Goal: Navigation & Orientation: Find specific page/section

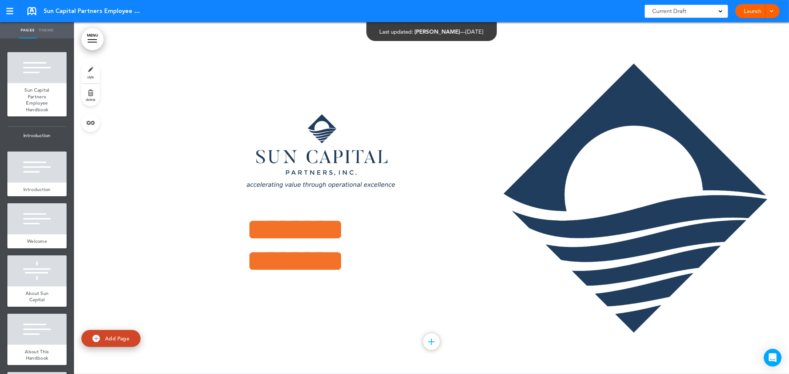
scroll to position [122, 0]
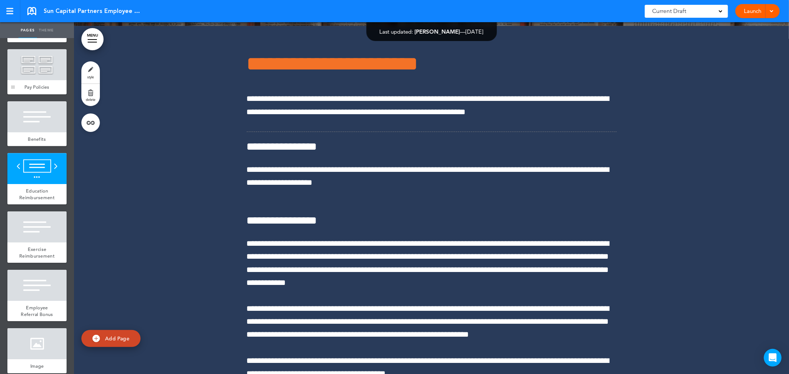
click at [8, 94] on div at bounding box center [12, 71] width 11 height 45
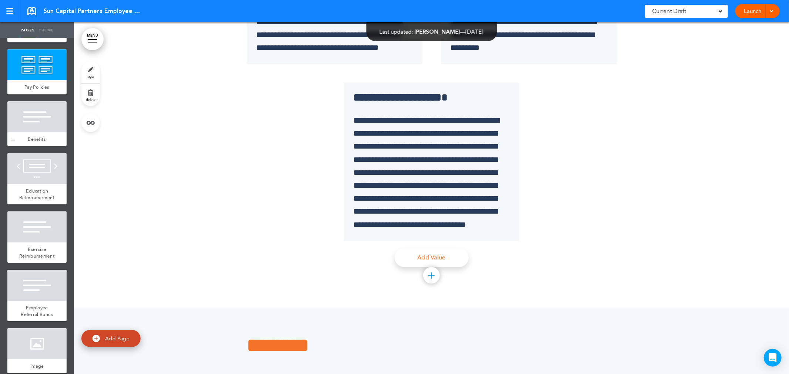
click at [23, 132] on div at bounding box center [36, 116] width 59 height 31
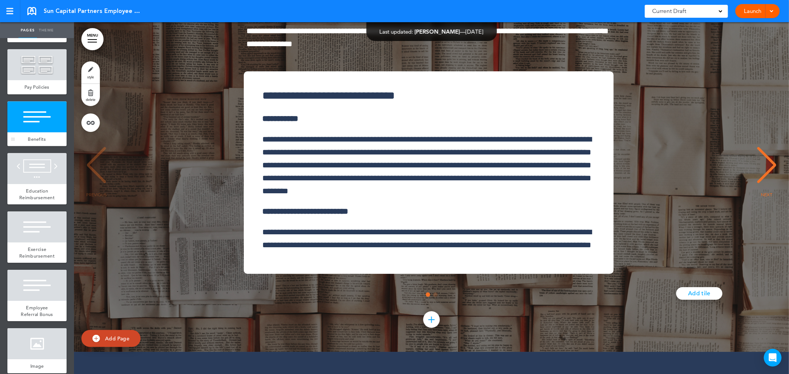
scroll to position [35119, 0]
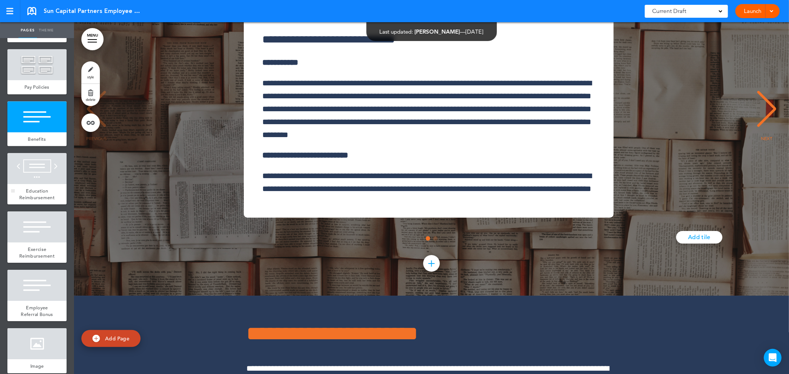
click at [35, 184] on div at bounding box center [36, 168] width 59 height 31
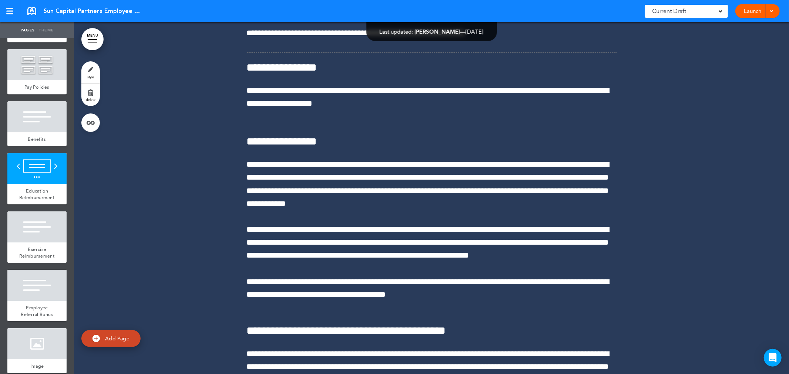
scroll to position [35471, 0]
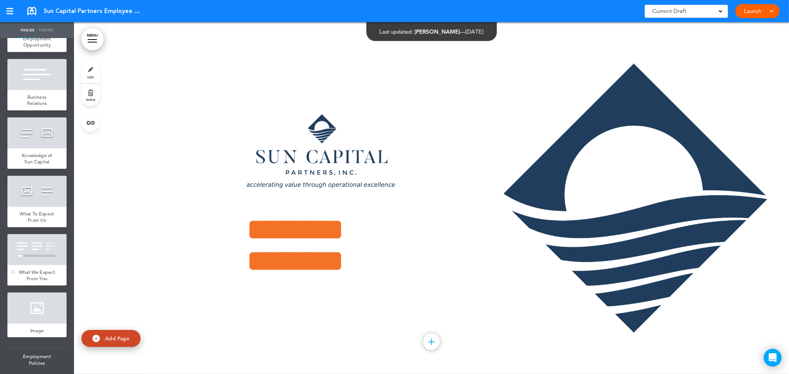
click at [39, 282] on span "What We Expect From You" at bounding box center [37, 275] width 36 height 13
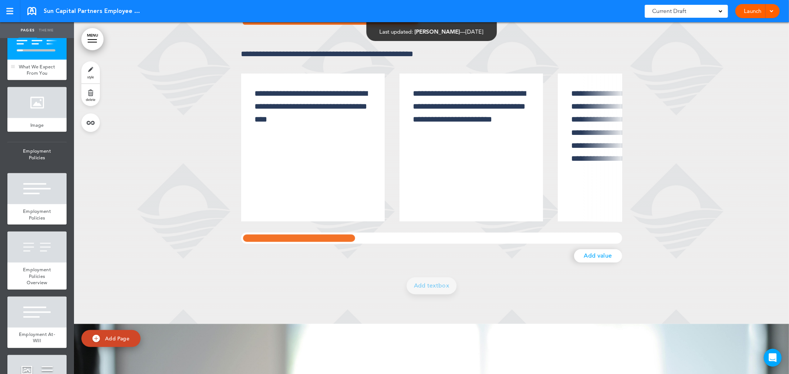
scroll to position [1027, 0]
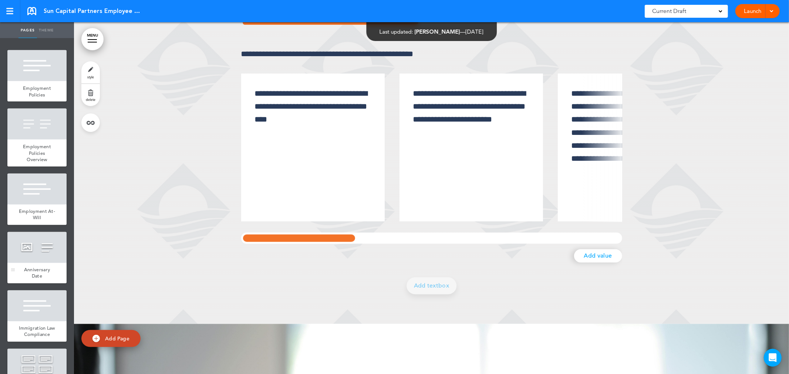
click at [33, 280] on span "Anniversary Date" at bounding box center [37, 273] width 26 height 13
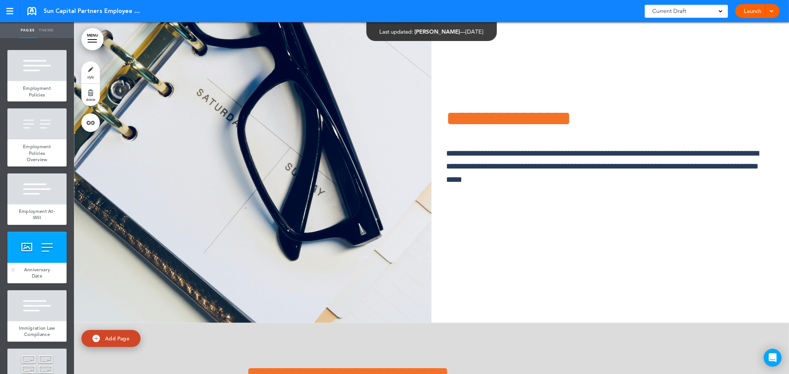
scroll to position [1068, 0]
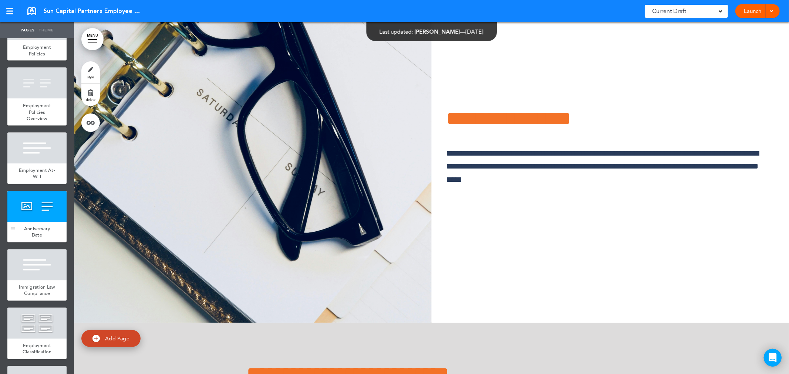
click at [33, 281] on div at bounding box center [36, 265] width 59 height 31
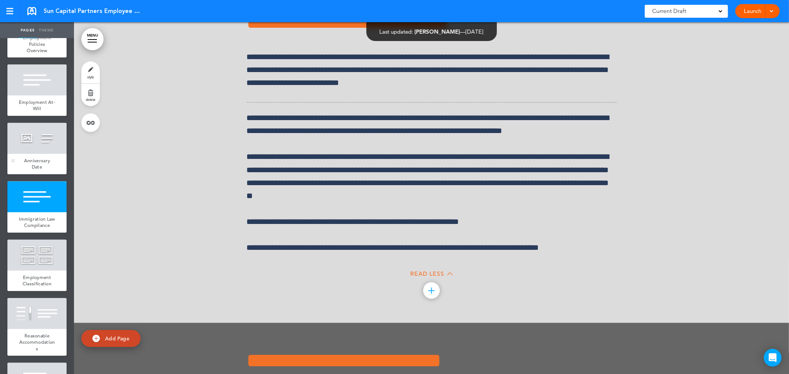
scroll to position [1150, 0]
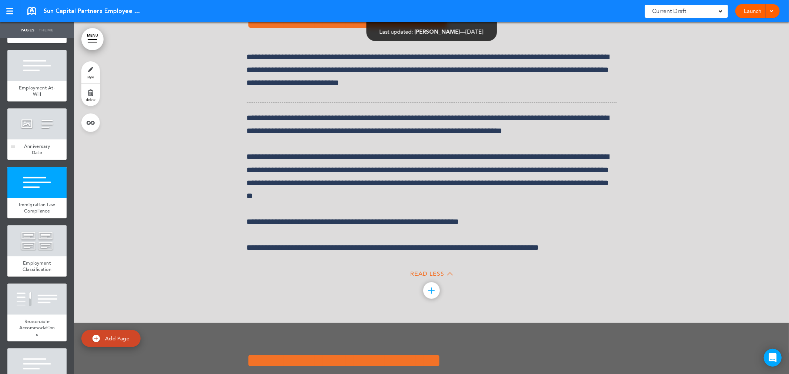
click at [33, 273] on span "Employment Classification" at bounding box center [37, 266] width 29 height 13
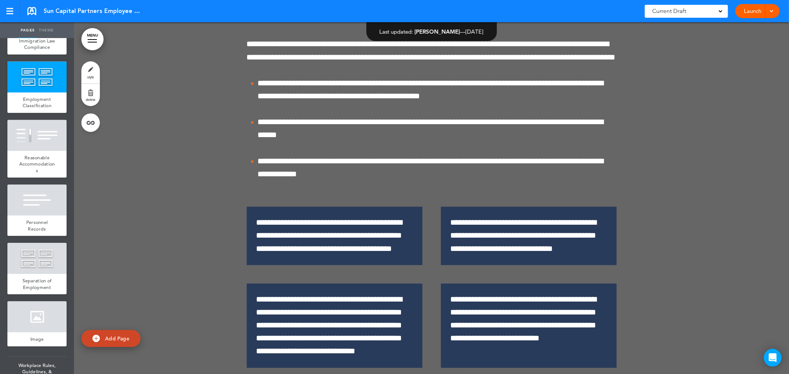
scroll to position [1355, 0]
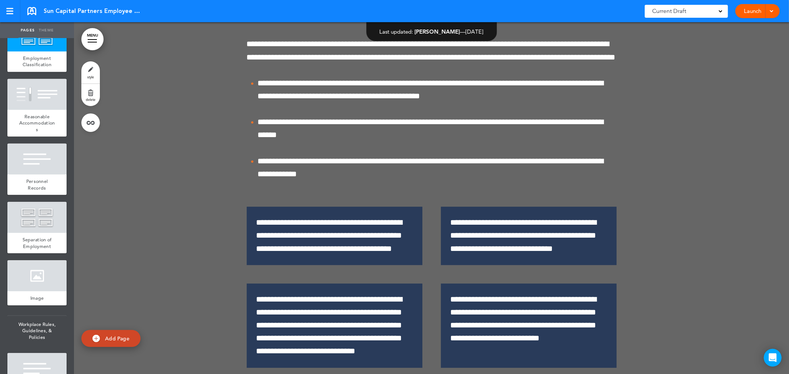
click at [33, 291] on div at bounding box center [36, 275] width 59 height 31
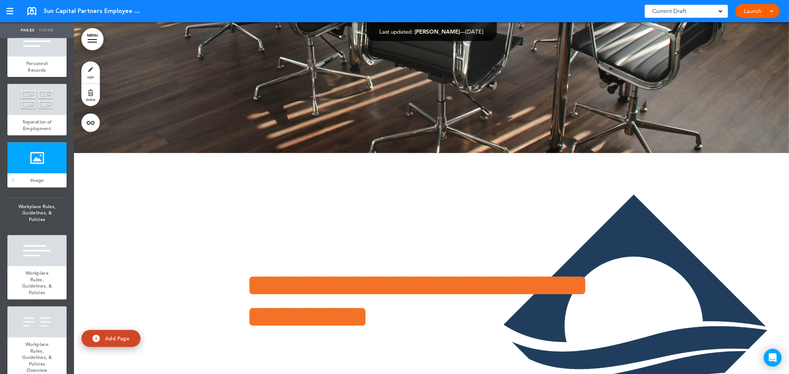
scroll to position [1520, 0]
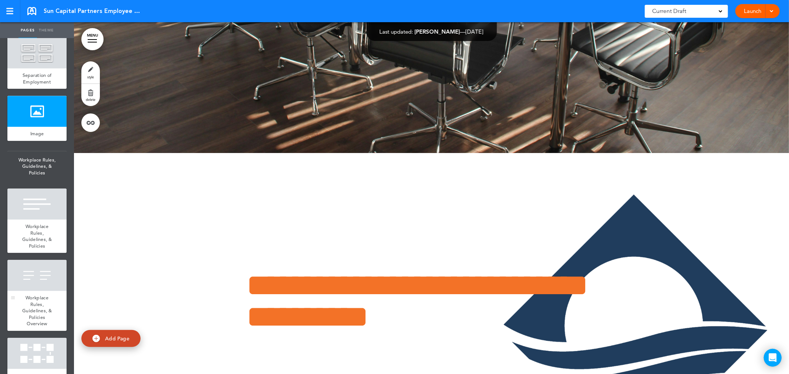
click at [38, 327] on span "Workplace Rules, Guidelines, & Policies Overview" at bounding box center [37, 311] width 30 height 32
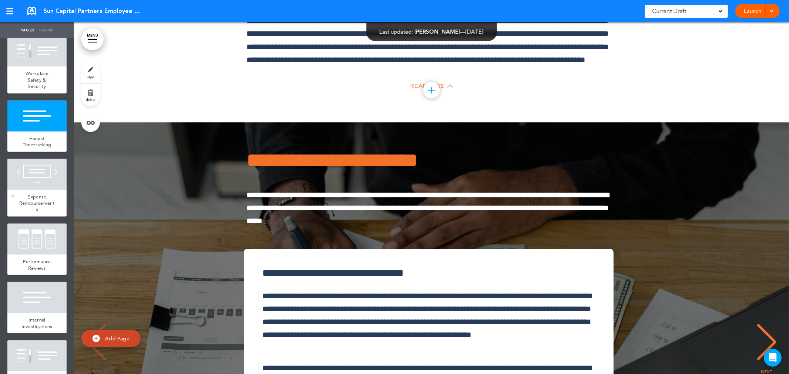
click at [41, 213] on span "Expense Reimbursements" at bounding box center [36, 203] width 35 height 19
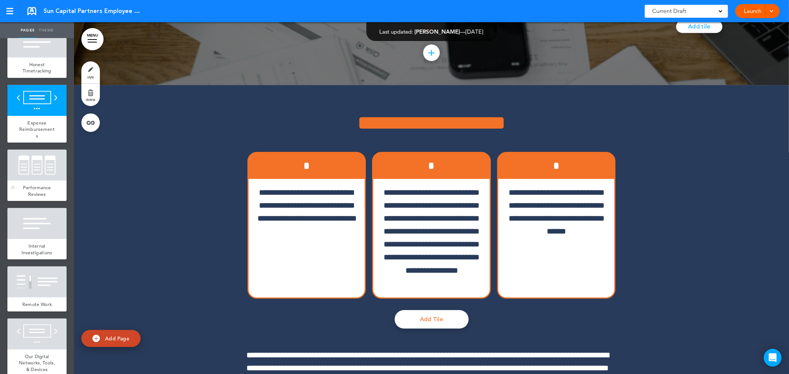
scroll to position [2834, 0]
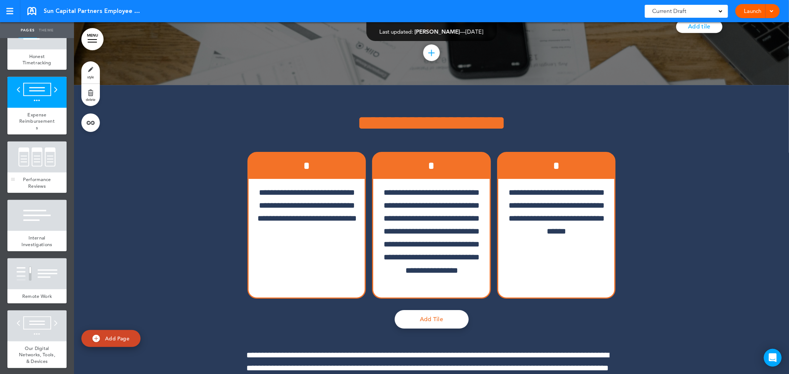
click at [27, 173] on div at bounding box center [36, 157] width 59 height 31
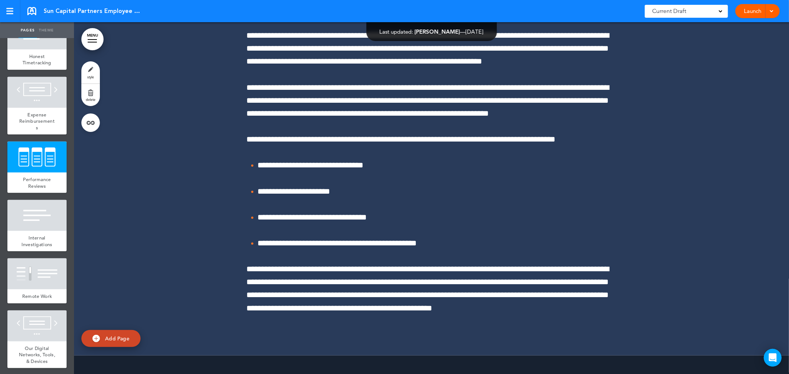
scroll to position [21273, 0]
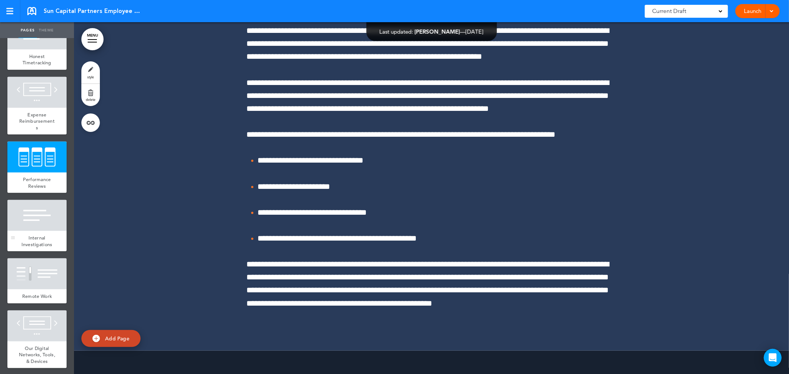
click at [39, 231] on div at bounding box center [36, 215] width 59 height 31
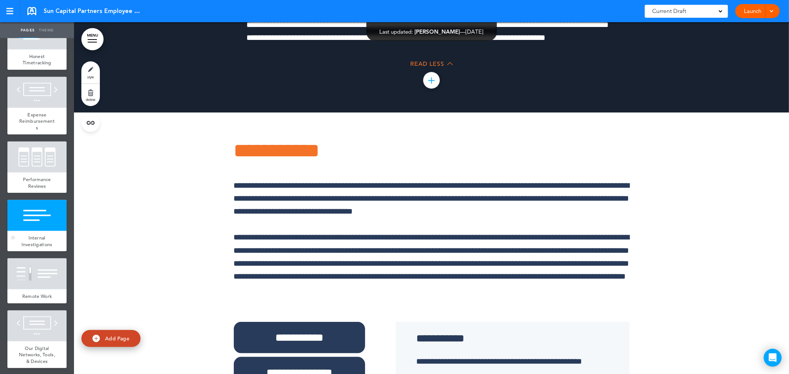
scroll to position [2875, 0]
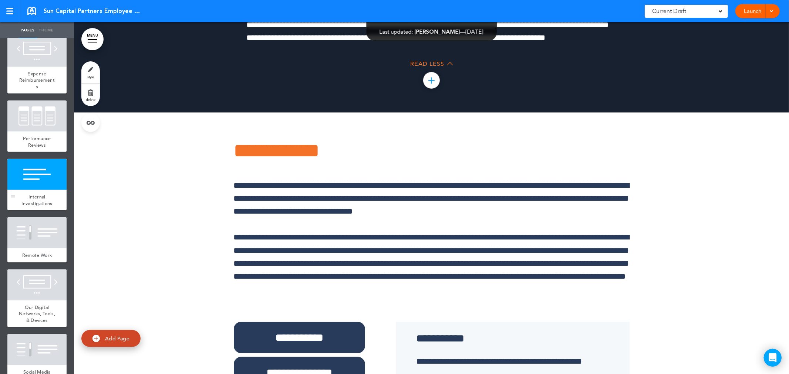
click at [39, 248] on div at bounding box center [36, 232] width 59 height 31
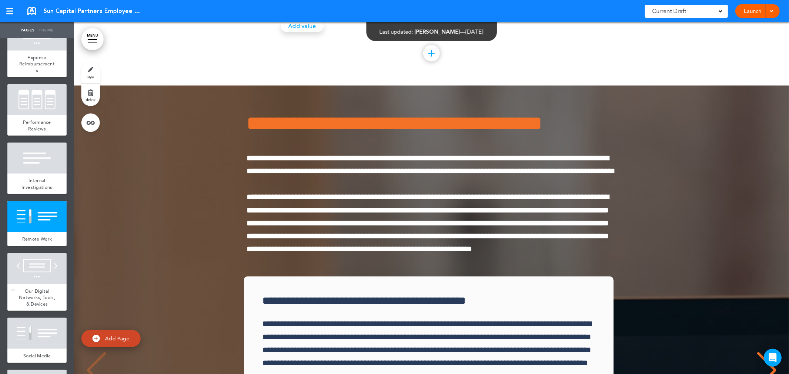
scroll to position [2916, 0]
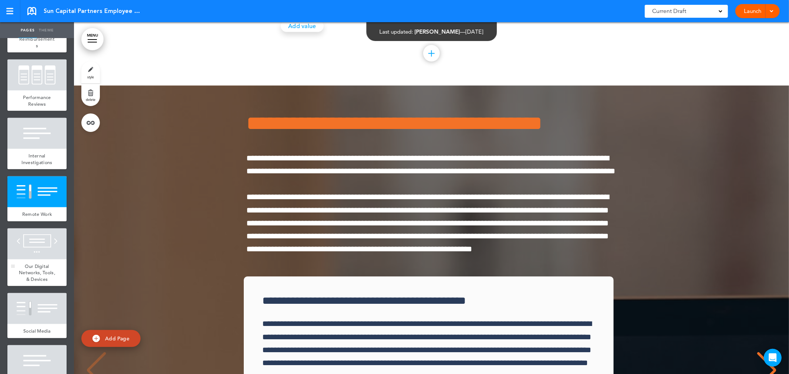
click at [33, 282] on span "Our Digital Networks, Tools, & Devices" at bounding box center [37, 272] width 36 height 19
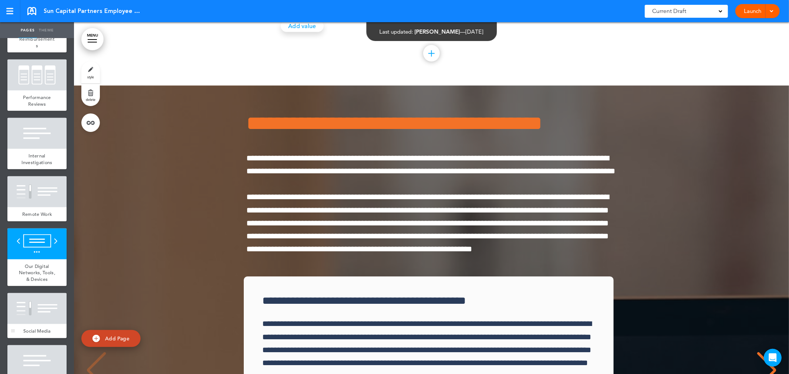
click at [29, 293] on div at bounding box center [36, 308] width 59 height 31
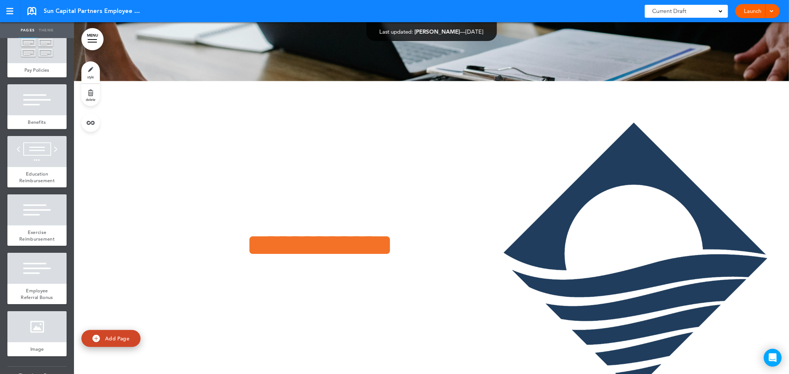
scroll to position [4354, 0]
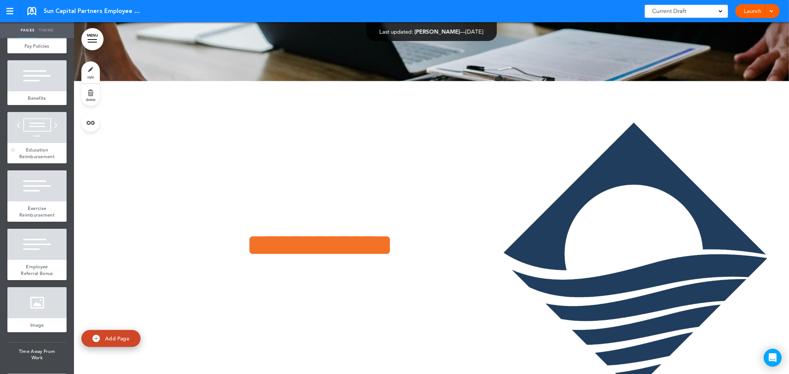
click at [23, 163] on div "Education Reimbursement" at bounding box center [36, 153] width 59 height 20
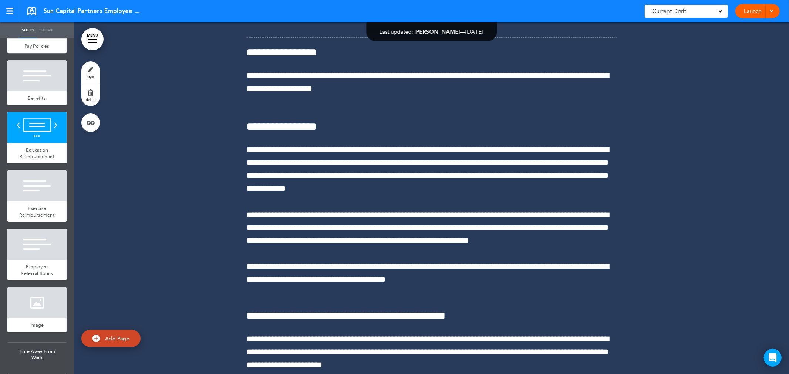
scroll to position [35471, 0]
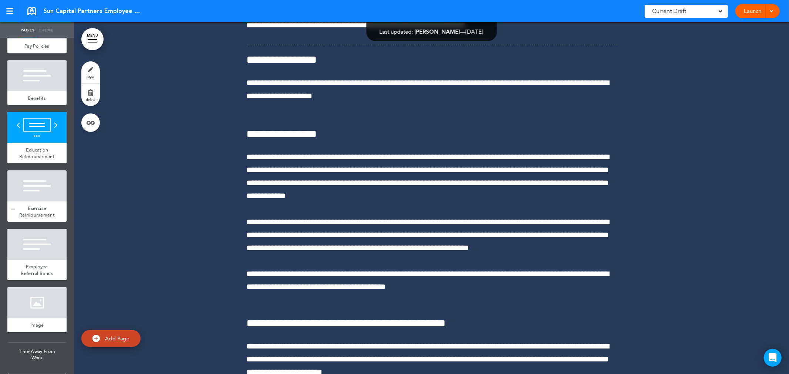
click at [30, 202] on div at bounding box center [36, 185] width 59 height 31
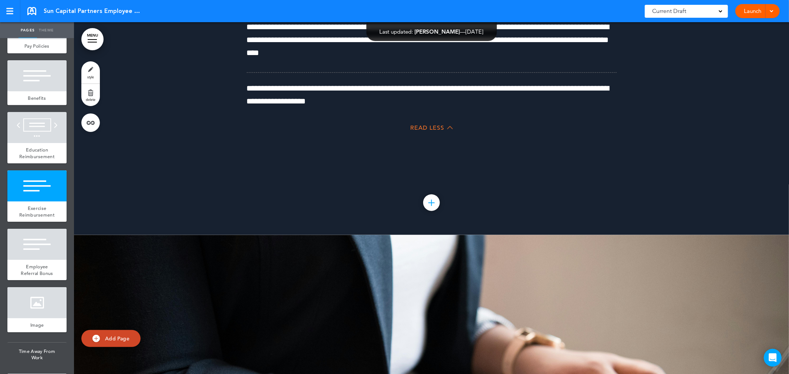
scroll to position [36125, 0]
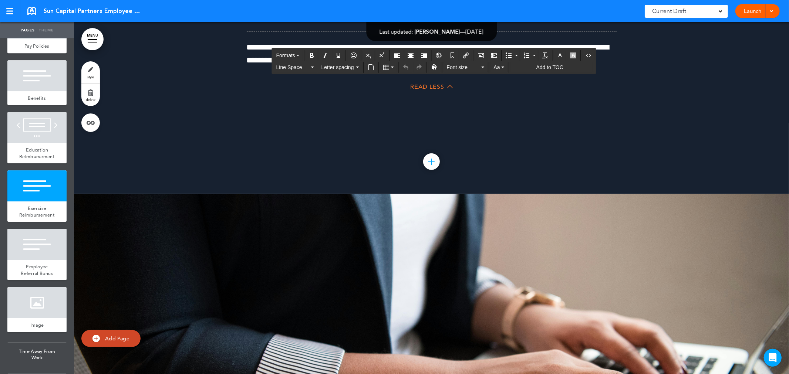
drag, startPoint x: 366, startPoint y: 245, endPoint x: 243, endPoint y: 247, distance: 123.5
click at [24, 163] on div "Education Reimbursement" at bounding box center [36, 153] width 59 height 20
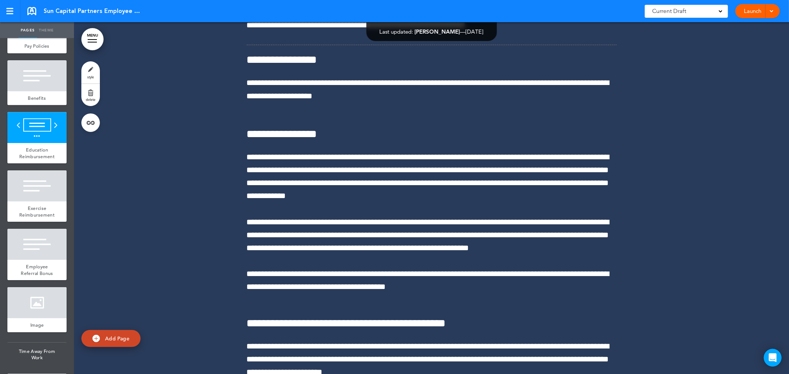
scroll to position [35512, 0]
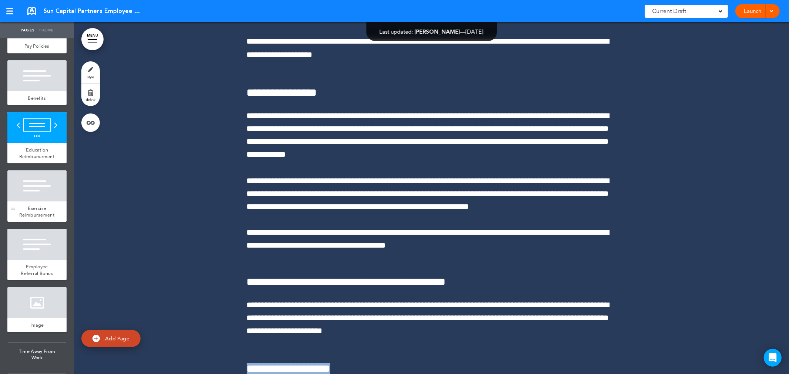
click at [41, 202] on div at bounding box center [36, 185] width 59 height 31
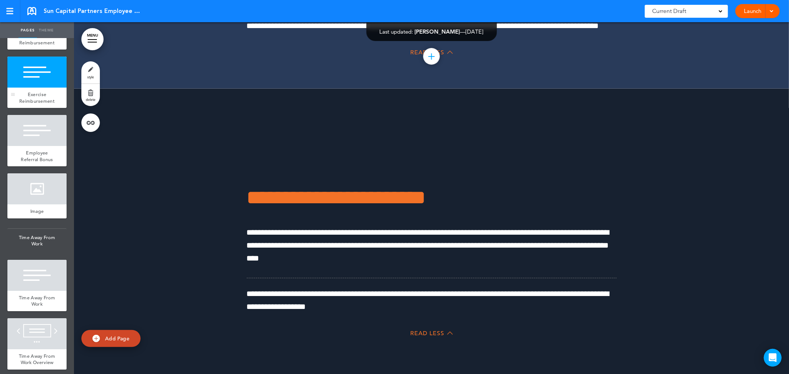
scroll to position [4478, 0]
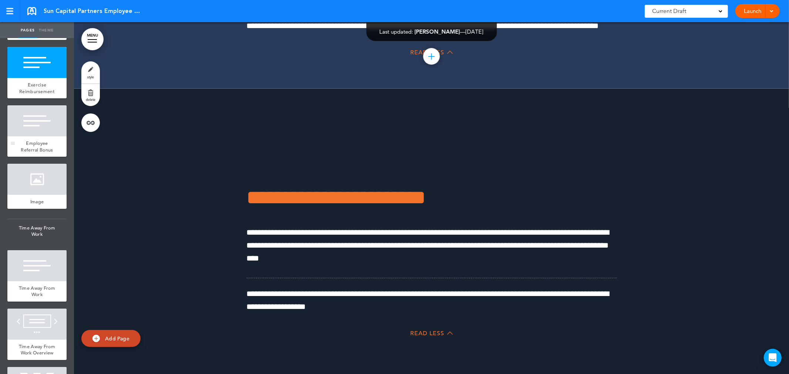
click at [40, 153] on span "Employee Referral Bonus" at bounding box center [37, 146] width 32 height 13
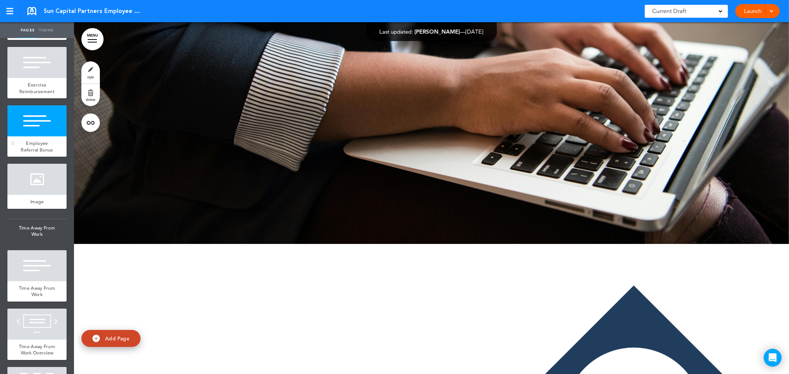
scroll to position [36435, 0]
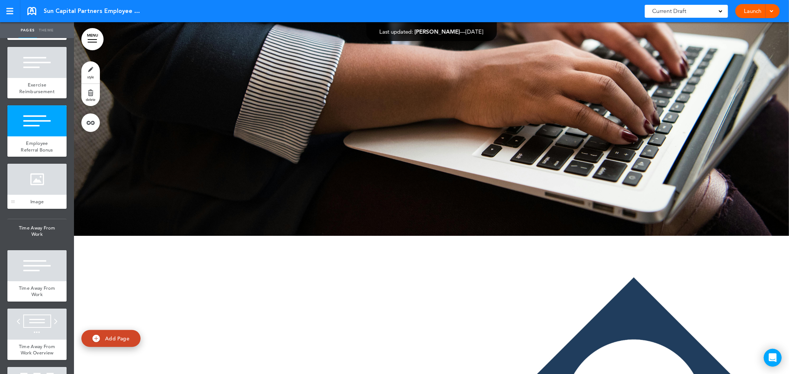
click at [37, 195] on div at bounding box center [36, 179] width 59 height 31
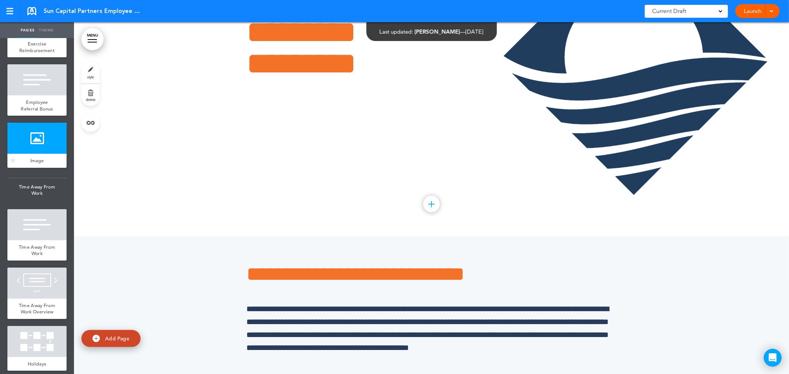
scroll to position [4560, 0]
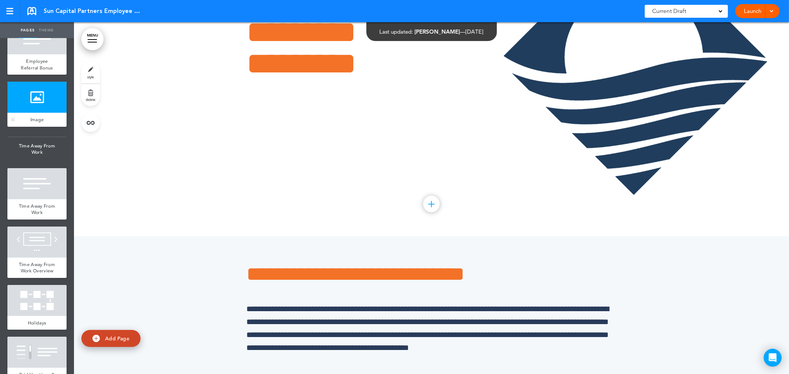
click at [37, 199] on div at bounding box center [36, 183] width 59 height 31
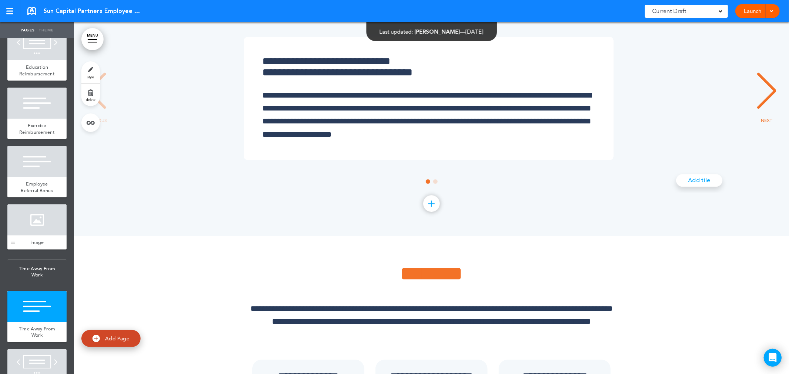
scroll to position [4437, 0]
click at [31, 81] on div "Education Reimbursement" at bounding box center [36, 71] width 59 height 20
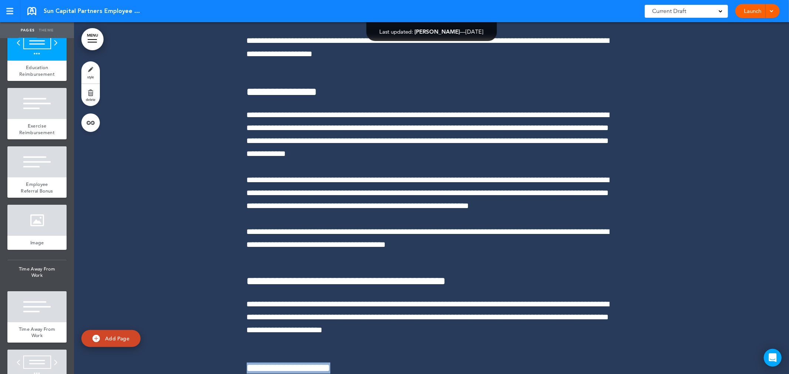
scroll to position [35512, 0]
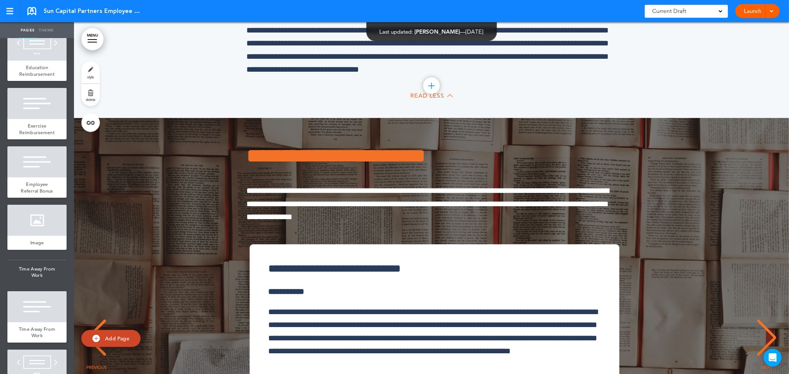
scroll to position [34773, 0]
